Goal: Task Accomplishment & Management: Use online tool/utility

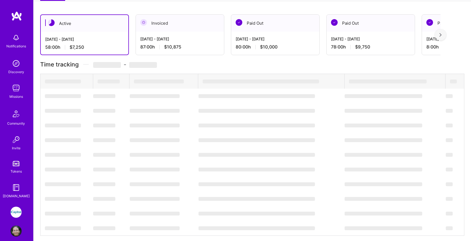
scroll to position [146, 0]
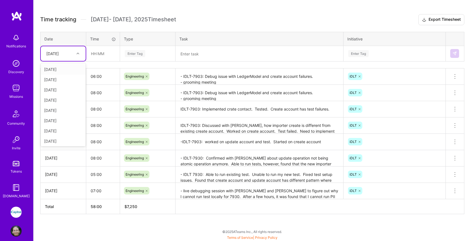
click at [72, 53] on div "[DATE]" at bounding box center [59, 53] width 31 height 9
click at [64, 120] on div "[DATE]" at bounding box center [63, 121] width 45 height 10
click at [96, 54] on input "text" at bounding box center [103, 53] width 33 height 15
type input "08:00"
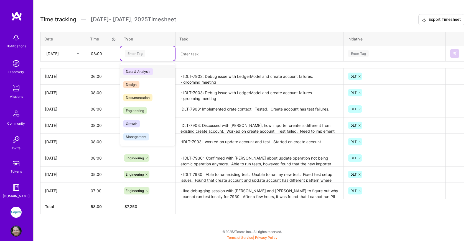
click at [141, 54] on div "Enter Tag" at bounding box center [135, 53] width 21 height 9
click at [144, 110] on span "Engineering" at bounding box center [135, 110] width 24 height 7
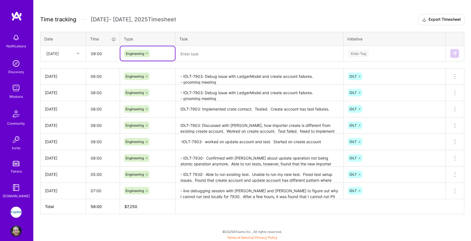
click at [194, 52] on textarea at bounding box center [259, 54] width 167 height 14
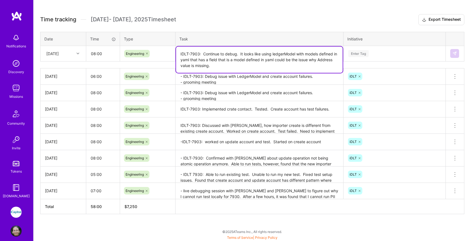
click at [370, 55] on div "Enter Tag" at bounding box center [395, 53] width 94 height 7
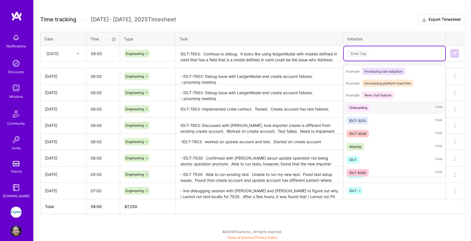
scroll to position [73, 0]
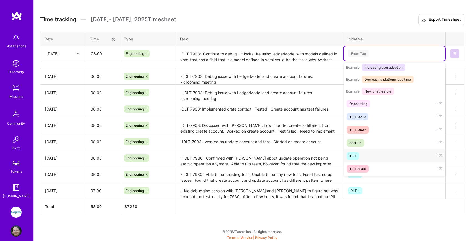
click at [383, 158] on div "iDLT Hide" at bounding box center [394, 155] width 101 height 13
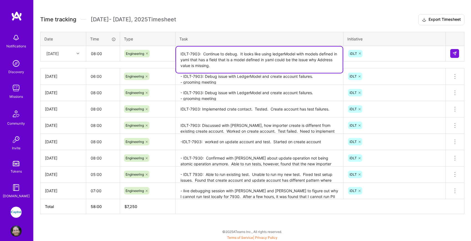
click at [333, 58] on textarea "IDLT-7903: Continue to debug. It looks like using ledgerModel with models defin…" at bounding box center [259, 60] width 167 height 26
click at [262, 68] on textarea "IDLT-7903: Continue to debug. It looks like using ledgerModel with models defin…" at bounding box center [259, 60] width 167 height 26
type textarea "IDLT-7903: Continue to debug. It looks like using ledgerModel with models defin…"
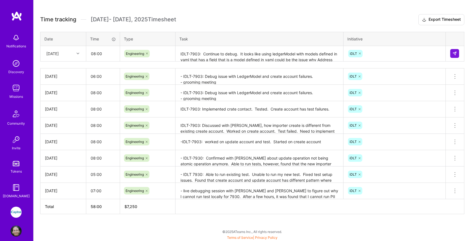
click at [284, 13] on div "Active [DATE] - [DATE] 58:00 h $7,250 Invoiced [DATE] - [DATE] 87:00 h $10,875 …" at bounding box center [253, 95] width 438 height 292
click at [454, 54] on img at bounding box center [455, 53] width 4 height 4
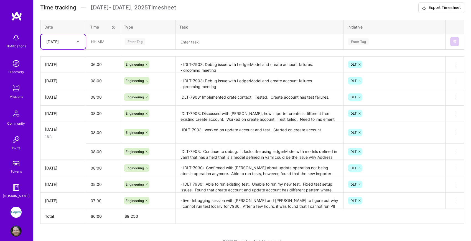
scroll to position [168, 0]
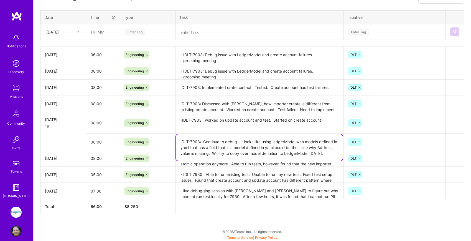
drag, startPoint x: 339, startPoint y: 148, endPoint x: 249, endPoint y: 139, distance: 90.2
click at [249, 139] on textarea "IDLT-7903: Continue to debug. It looks like using ledgerModel with models defin…" at bounding box center [259, 147] width 167 height 26
click at [301, 149] on textarea "IDLT-7903: Continue to debug. It looks like using ledgerModel with models defin…" at bounding box center [259, 147] width 167 height 26
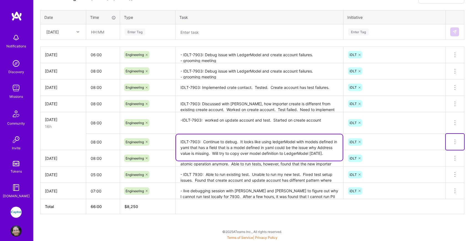
click at [456, 141] on icon at bounding box center [455, 142] width 7 height 7
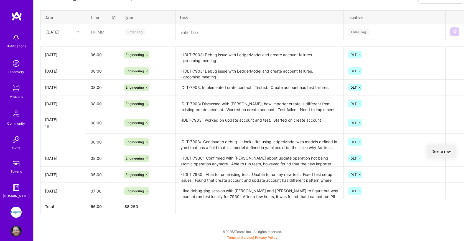
click at [447, 152] on button "Delete row" at bounding box center [441, 152] width 29 height 14
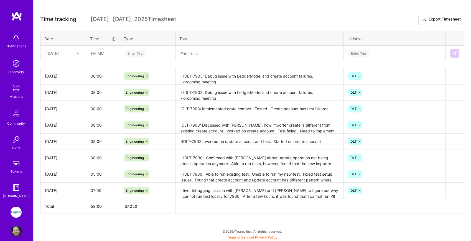
scroll to position [146, 0]
click at [80, 52] on div at bounding box center [78, 53] width 9 height 7
click at [60, 127] on div "[DATE]" at bounding box center [63, 130] width 45 height 10
click at [98, 53] on input "text" at bounding box center [103, 53] width 33 height 15
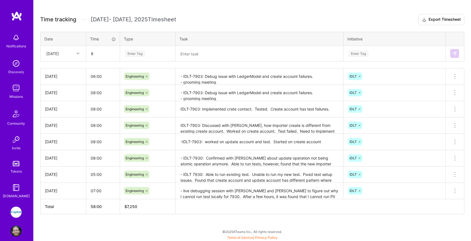
type input "08:00"
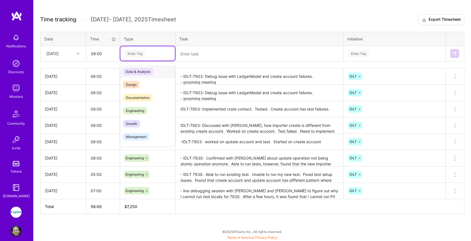
click at [147, 50] on div "Enter Tag" at bounding box center [147, 53] width 47 height 7
click at [148, 107] on div "Engineering" at bounding box center [147, 110] width 55 height 13
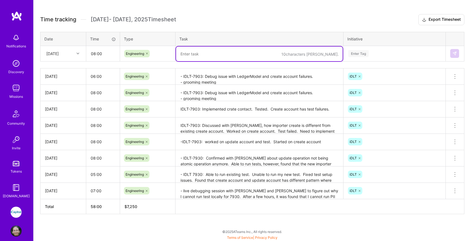
click at [195, 54] on textarea at bounding box center [259, 54] width 167 height 15
paste textarea "IDLT-7903: Continue to debug. It looks like using ledgerModel with models defin…"
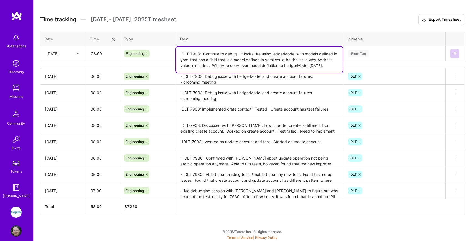
type textarea "IDLT-7903: Continue to debug. It looks like using ledgerModel with models defin…"
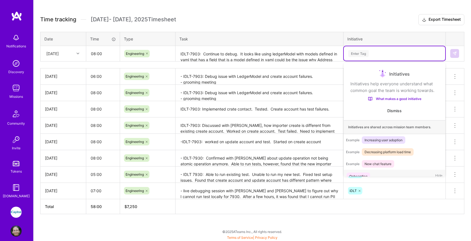
click at [363, 51] on div "Enter Tag" at bounding box center [358, 53] width 21 height 9
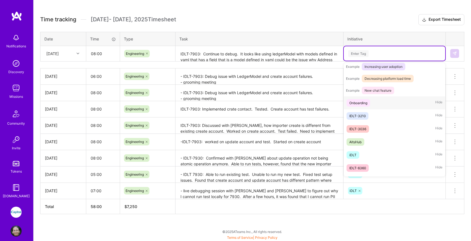
scroll to position [78, 0]
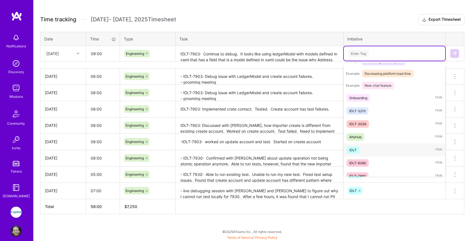
click at [362, 148] on div "iDLT Hide" at bounding box center [394, 150] width 101 height 13
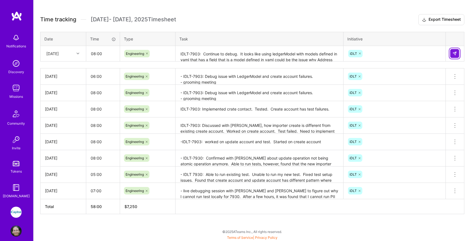
click at [458, 53] on button at bounding box center [454, 53] width 9 height 9
